Goal: Task Accomplishment & Management: Manage account settings

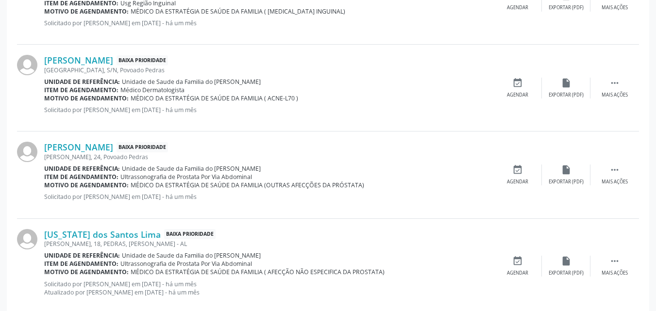
scroll to position [1375, 0]
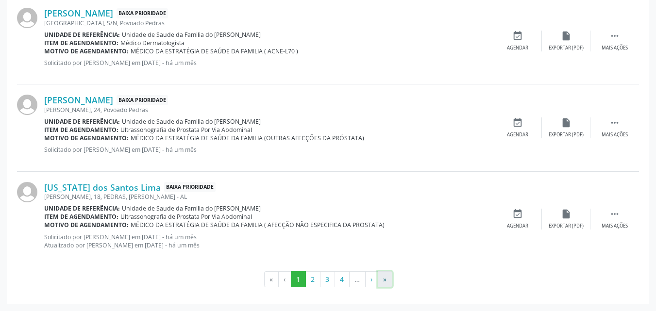
click at [381, 282] on button "»" at bounding box center [385, 279] width 15 height 17
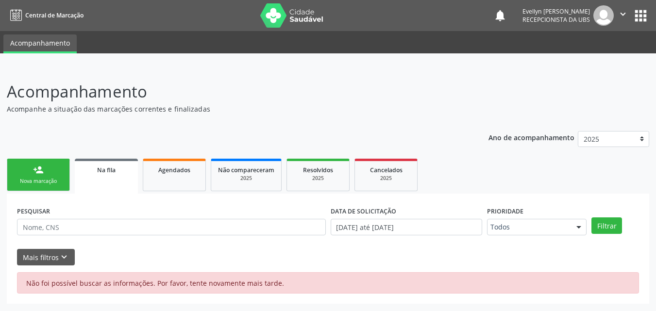
scroll to position [0, 0]
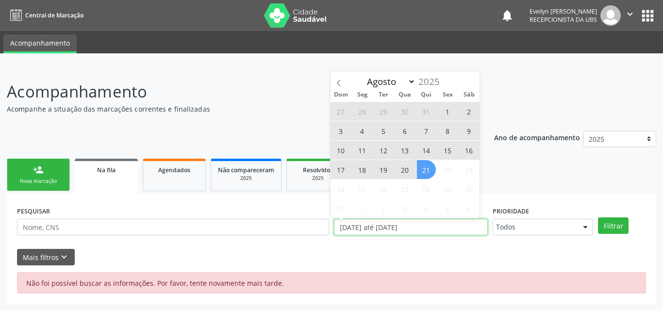
click at [365, 226] on input "[DATE] até [DATE]" at bounding box center [411, 227] width 154 height 17
click at [422, 177] on span "21" at bounding box center [426, 169] width 19 height 19
type input "21/08/2025"
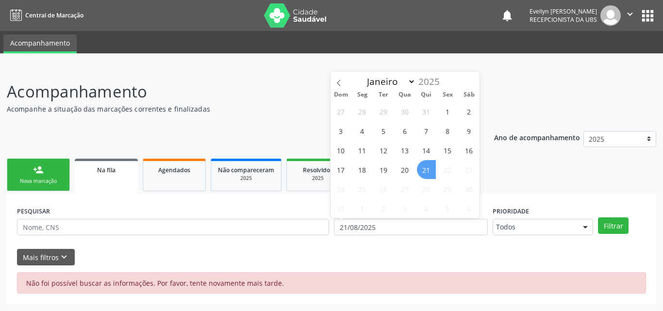
click at [422, 177] on span "21" at bounding box center [426, 169] width 19 height 19
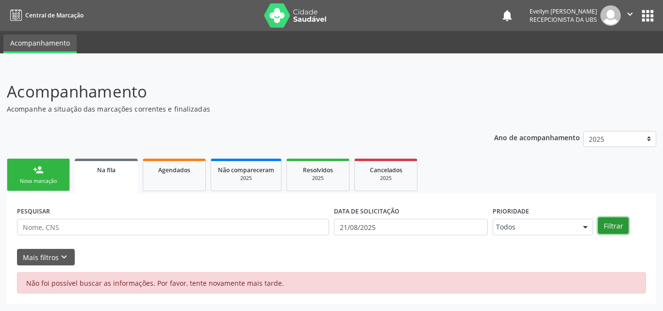
click at [602, 223] on button "Filtrar" at bounding box center [613, 225] width 31 height 17
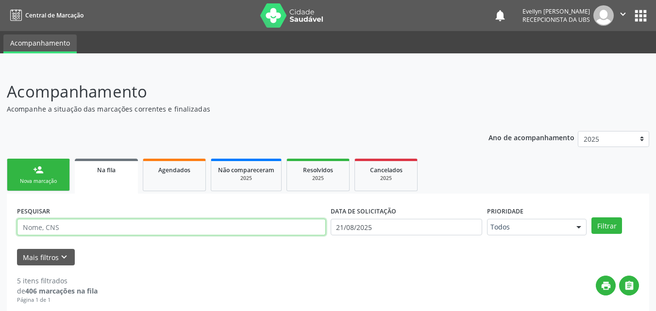
click at [308, 221] on input "text" at bounding box center [171, 227] width 309 height 17
click at [591, 217] on button "Filtrar" at bounding box center [606, 225] width 31 height 17
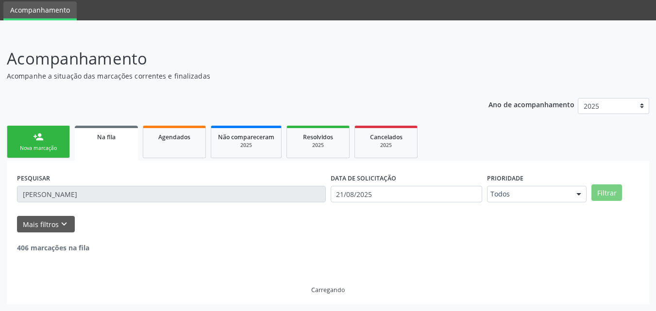
scroll to position [2, 0]
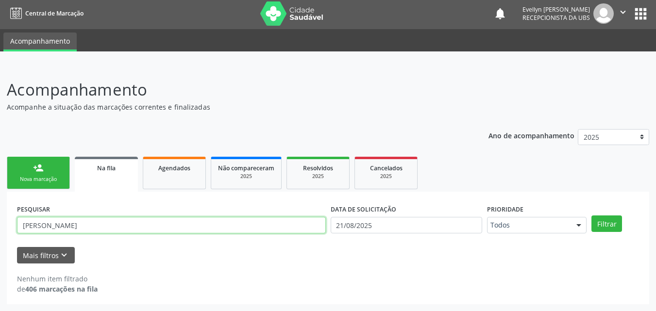
click at [183, 224] on input "[PERSON_NAME]" at bounding box center [171, 225] width 309 height 17
type input "[PERSON_NAME]"
click at [591, 216] on button "Filtrar" at bounding box center [606, 224] width 31 height 17
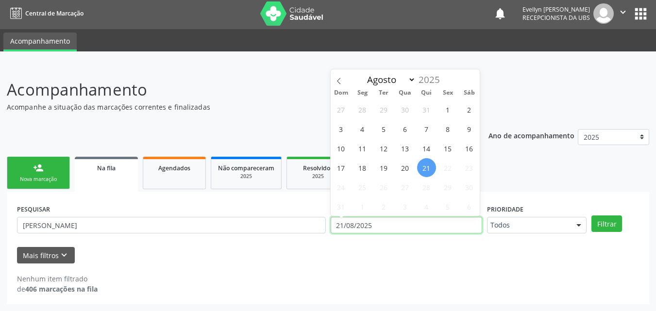
click at [430, 227] on input "21/08/2025" at bounding box center [407, 225] width 152 height 17
click at [339, 77] on span at bounding box center [339, 77] width 17 height 17
select select "5"
click at [357, 186] on span "30" at bounding box center [362, 187] width 19 height 19
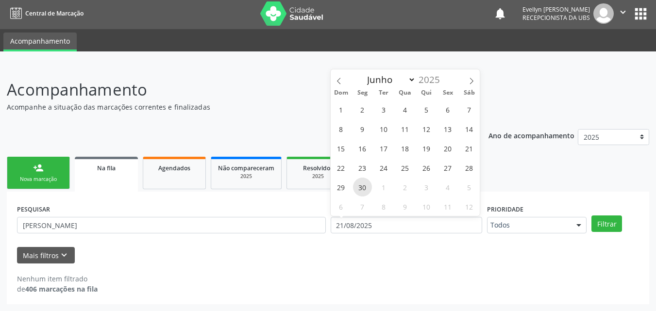
type input "[DATE]"
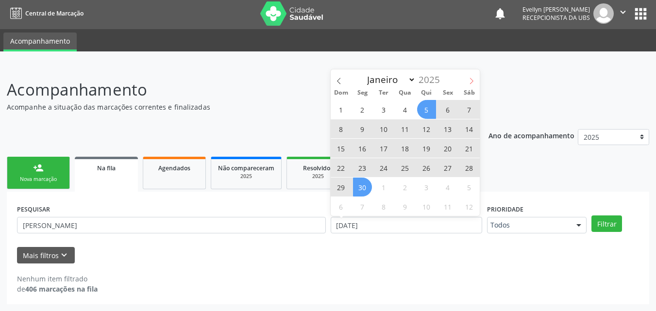
click at [472, 78] on icon at bounding box center [471, 81] width 7 height 7
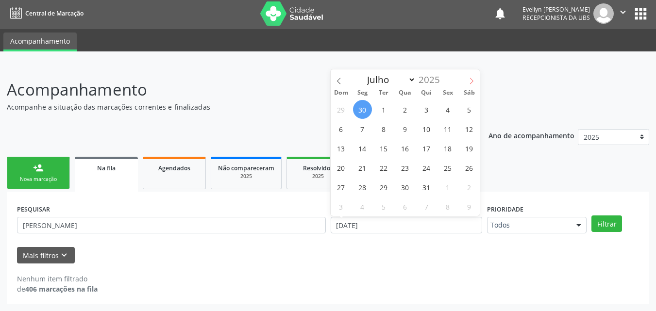
click at [472, 78] on icon at bounding box center [471, 81] width 7 height 7
select select "7"
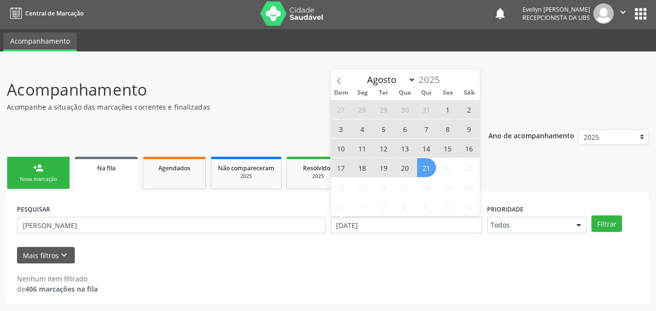
click at [432, 166] on span "21" at bounding box center [426, 167] width 19 height 19
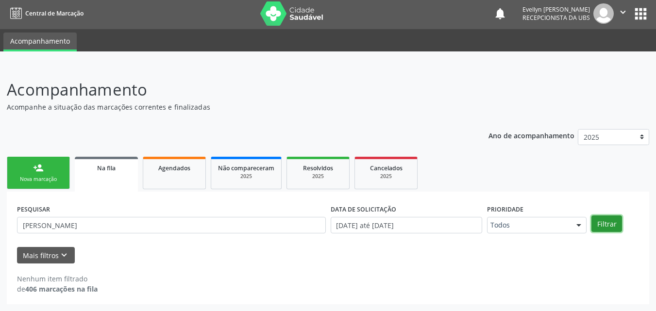
click at [606, 223] on button "Filtrar" at bounding box center [606, 224] width 31 height 17
click at [599, 218] on button "Filtrar" at bounding box center [606, 224] width 31 height 17
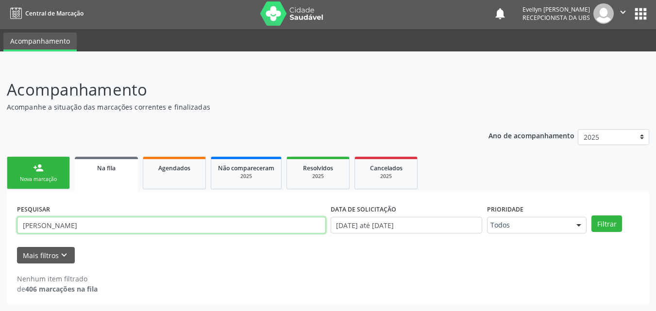
click at [33, 225] on input "[PERSON_NAME]" at bounding box center [171, 225] width 309 height 17
click at [29, 225] on input "[PERSON_NAME]" at bounding box center [171, 225] width 309 height 17
type input "[PERSON_NAME]"
click at [591, 216] on button "Filtrar" at bounding box center [606, 224] width 31 height 17
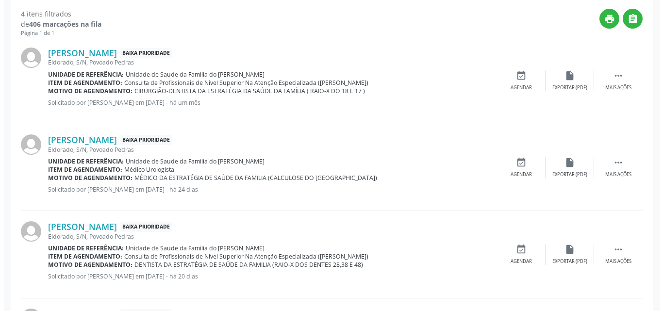
scroll to position [269, 0]
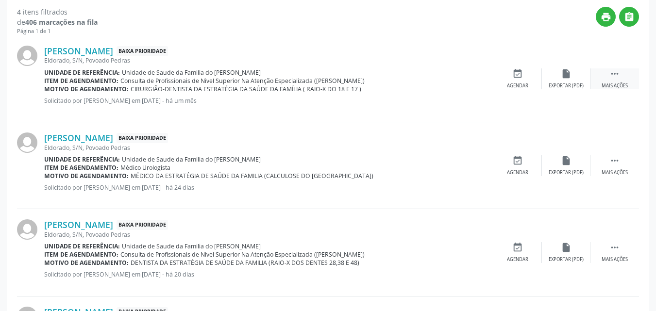
click at [615, 79] on div " Mais ações" at bounding box center [614, 78] width 49 height 21
click at [518, 84] on div "Cancelar" at bounding box center [517, 86] width 23 height 7
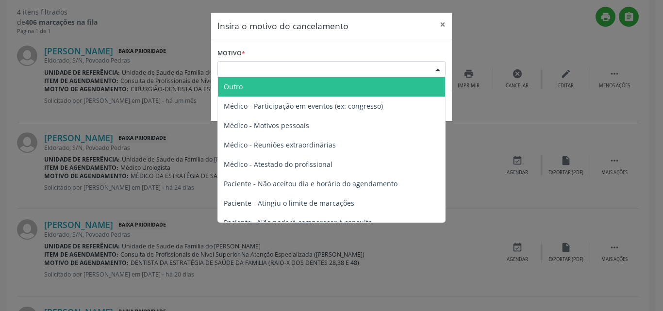
click at [391, 72] on div "Escolha o motivo" at bounding box center [331, 69] width 228 height 17
click at [386, 79] on span "Outro" at bounding box center [331, 86] width 227 height 19
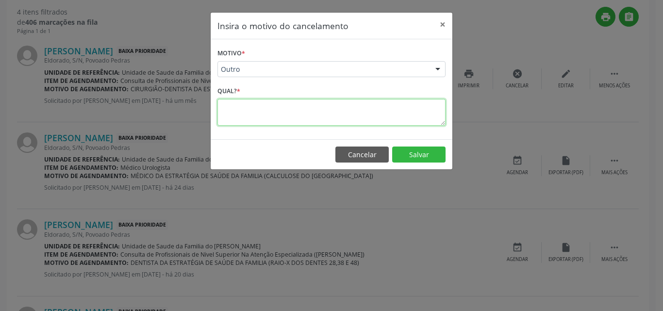
click at [369, 109] on textarea at bounding box center [331, 112] width 228 height 27
click at [371, 110] on textarea "PACIENTE JA FEZ PARTICULAR" at bounding box center [331, 112] width 228 height 27
type textarea "PACIENTE JA FEZ PARTICULAR"
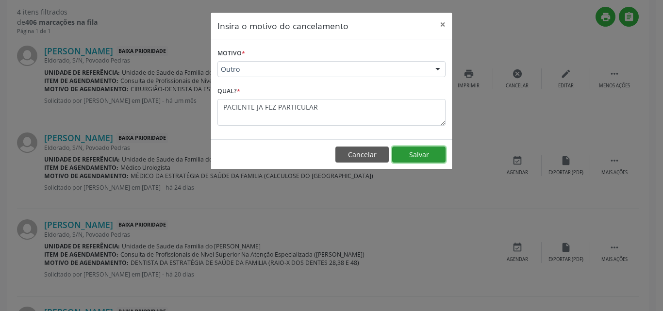
click at [423, 150] on button "Salvar" at bounding box center [418, 155] width 53 height 17
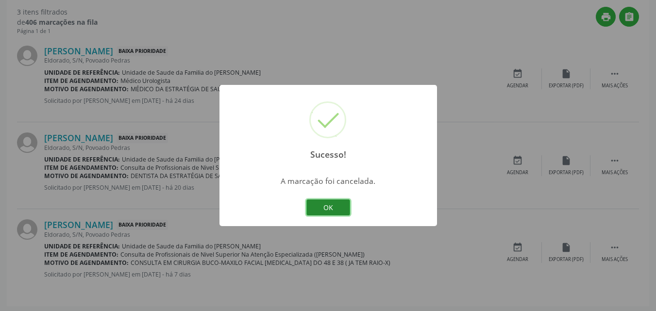
click at [346, 203] on button "OK" at bounding box center [328, 207] width 44 height 17
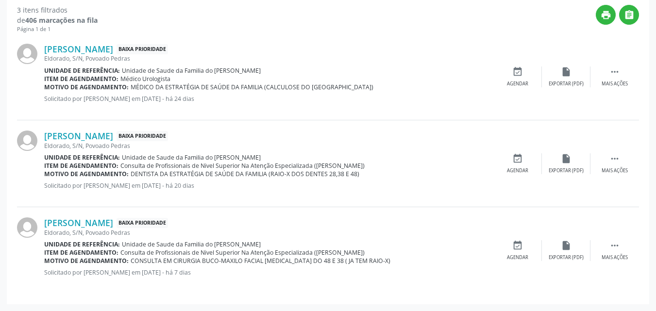
scroll to position [104, 0]
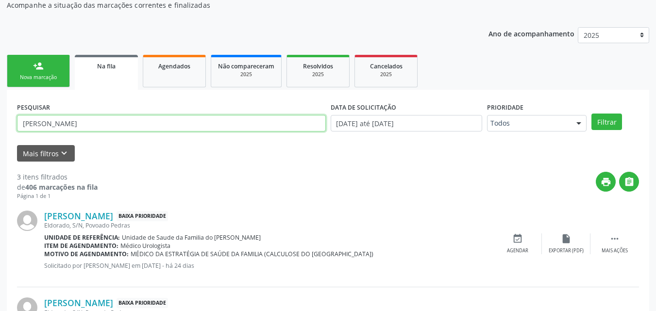
click at [147, 124] on input "[PERSON_NAME]" at bounding box center [171, 123] width 309 height 17
click at [591, 114] on button "Filtrar" at bounding box center [606, 122] width 31 height 17
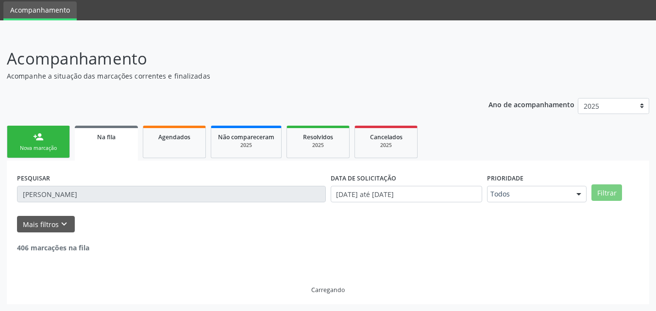
scroll to position [2, 0]
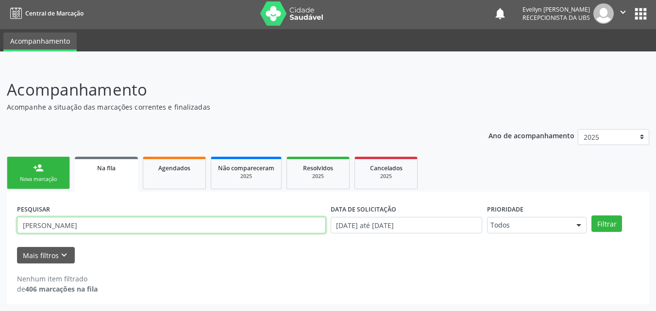
click at [49, 226] on input "[PERSON_NAME]" at bounding box center [171, 225] width 309 height 17
click at [591, 216] on button "Filtrar" at bounding box center [606, 224] width 31 height 17
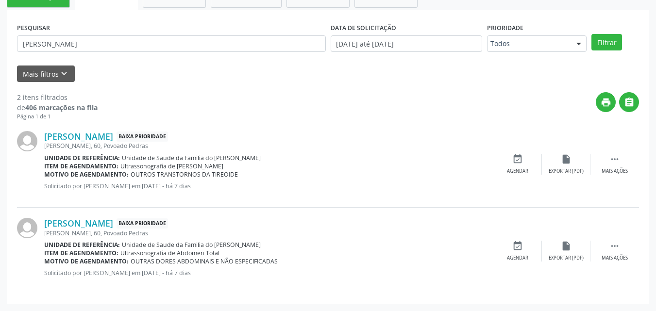
scroll to position [183, 0]
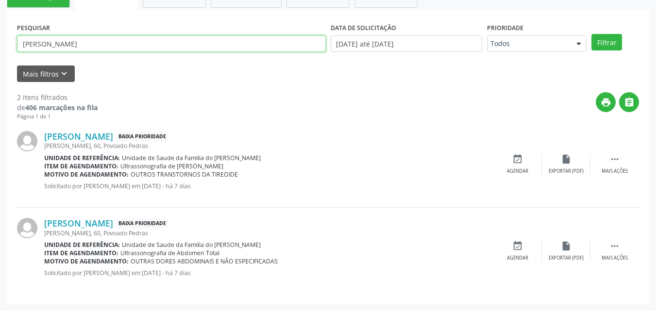
drag, startPoint x: 81, startPoint y: 46, endPoint x: 0, endPoint y: 45, distance: 80.6
click at [0, 45] on div "Acompanhamento Acompanhe a situação das marcações correntes e finalizadas Relat…" at bounding box center [328, 98] width 656 height 428
click at [591, 34] on button "Filtrar" at bounding box center [606, 42] width 31 height 17
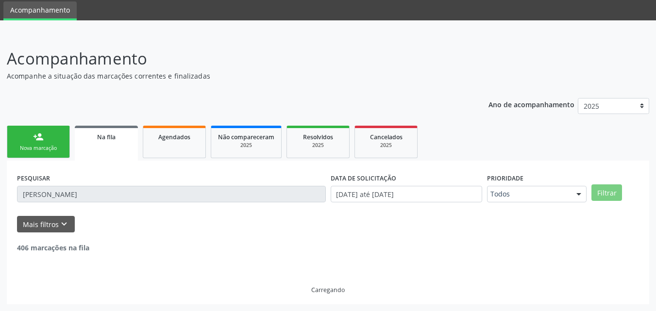
scroll to position [2, 0]
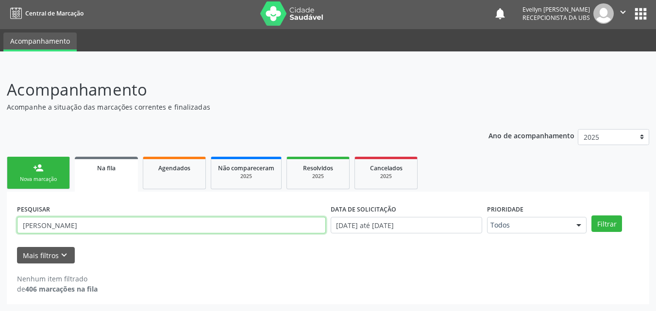
click at [288, 223] on input "[PERSON_NAME]" at bounding box center [171, 225] width 309 height 17
type input "[PERSON_NAME]"
click at [591, 216] on button "Filtrar" at bounding box center [606, 224] width 31 height 17
